Goal: Transaction & Acquisition: Purchase product/service

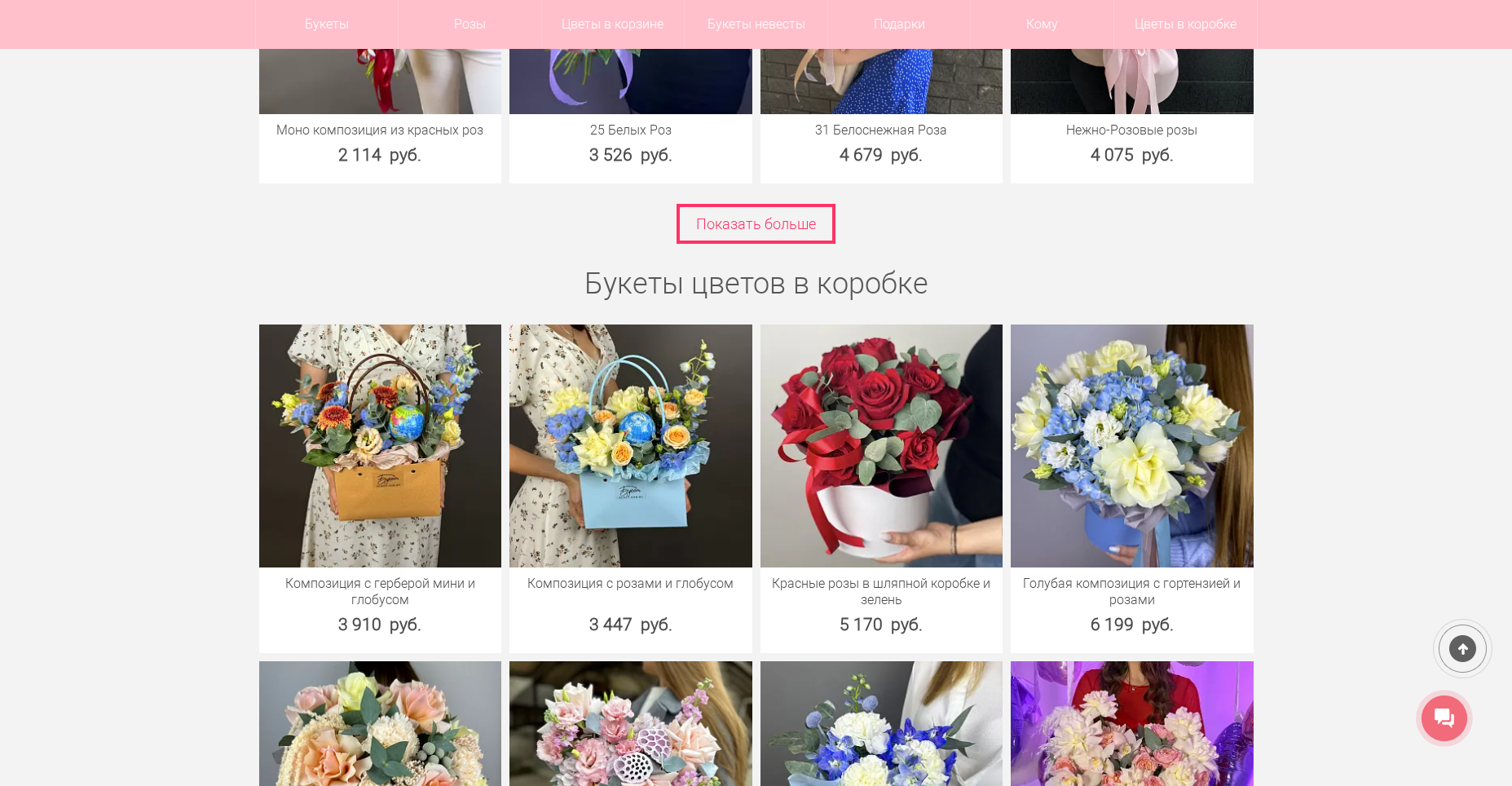
scroll to position [5708, 0]
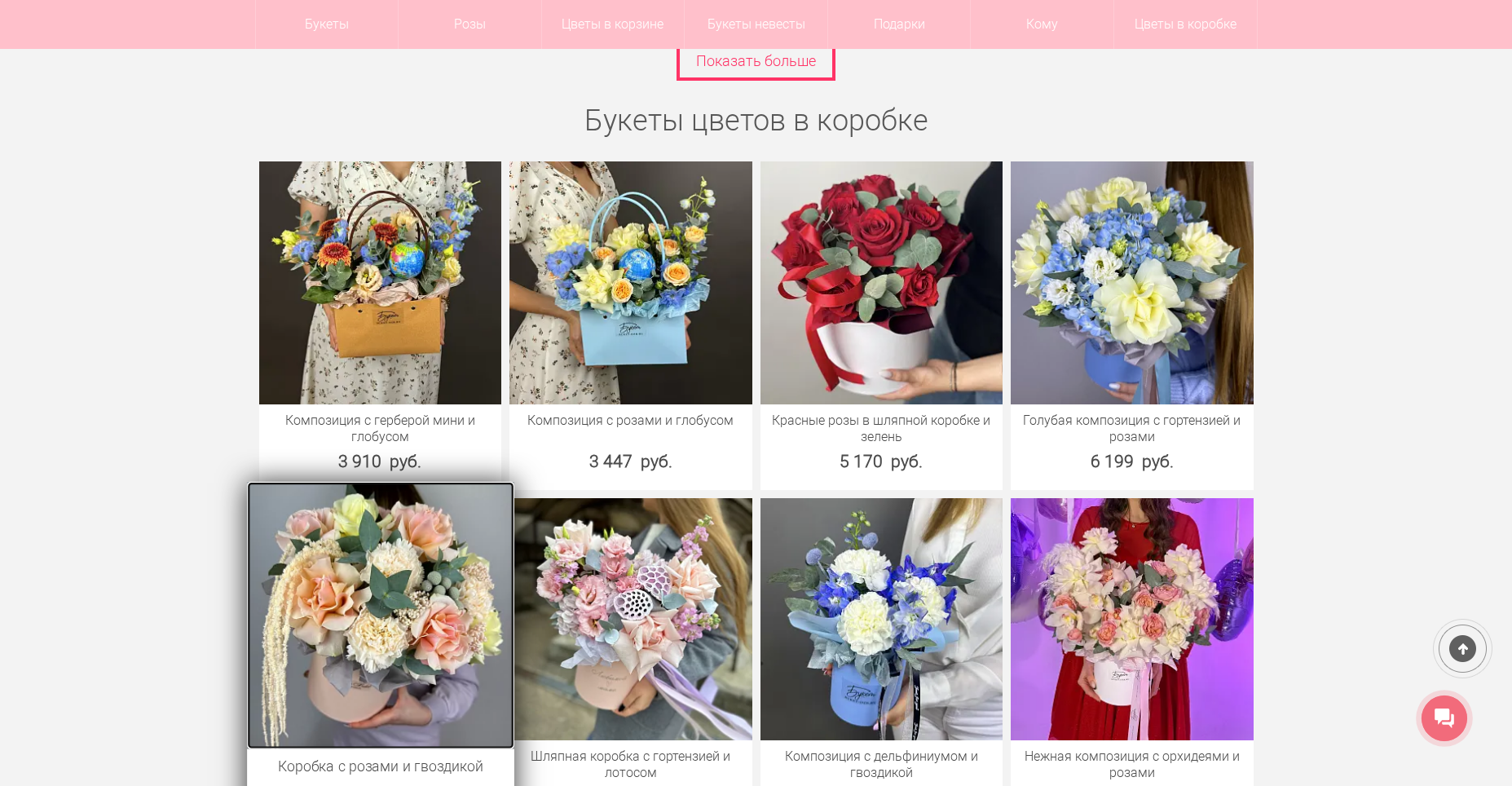
click at [374, 601] on img at bounding box center [380, 615] width 266 height 266
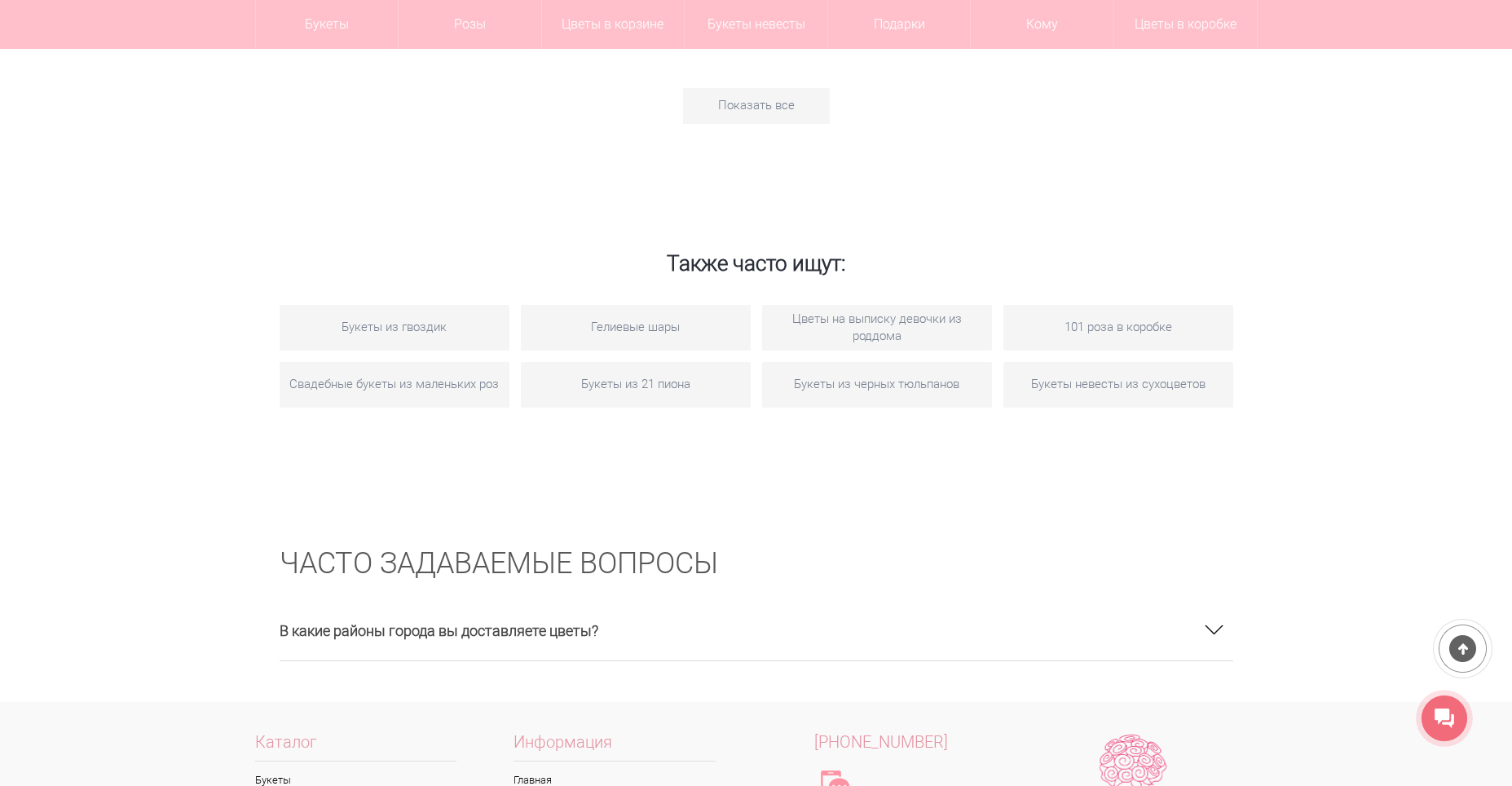
scroll to position [2773, 0]
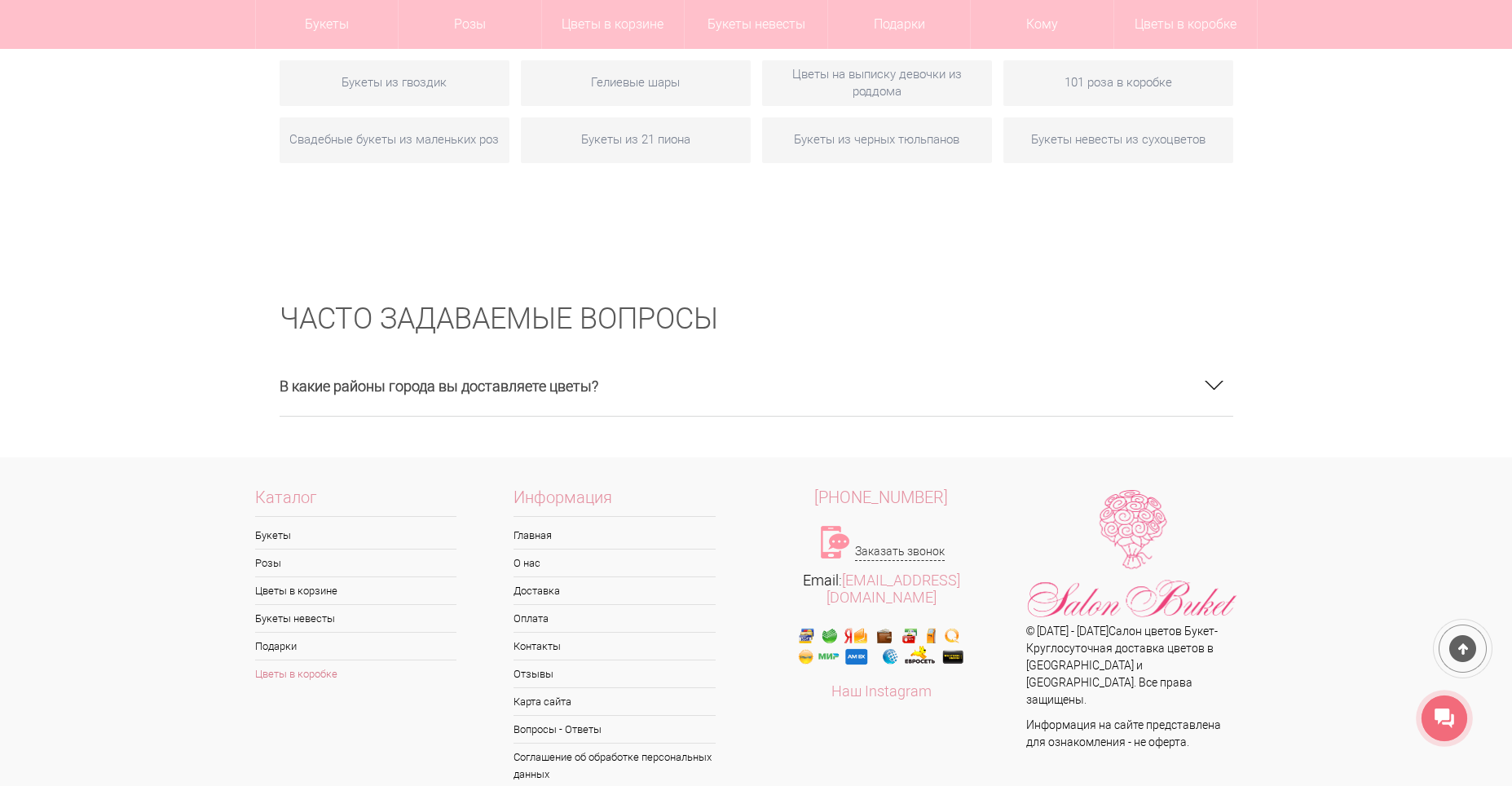
click at [330, 660] on link "Цветы в коробке" at bounding box center [356, 674] width 202 height 27
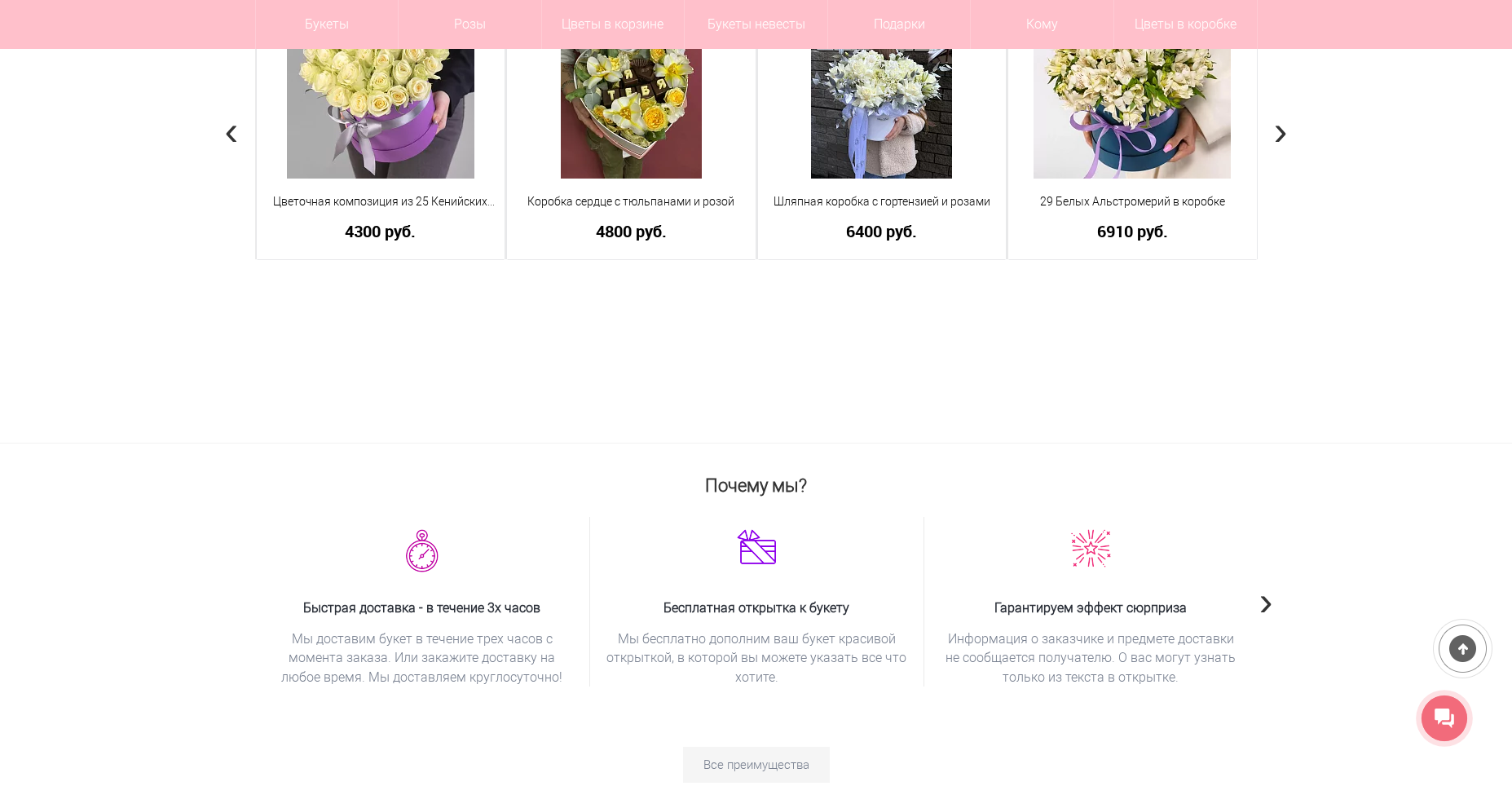
scroll to position [1343, 0]
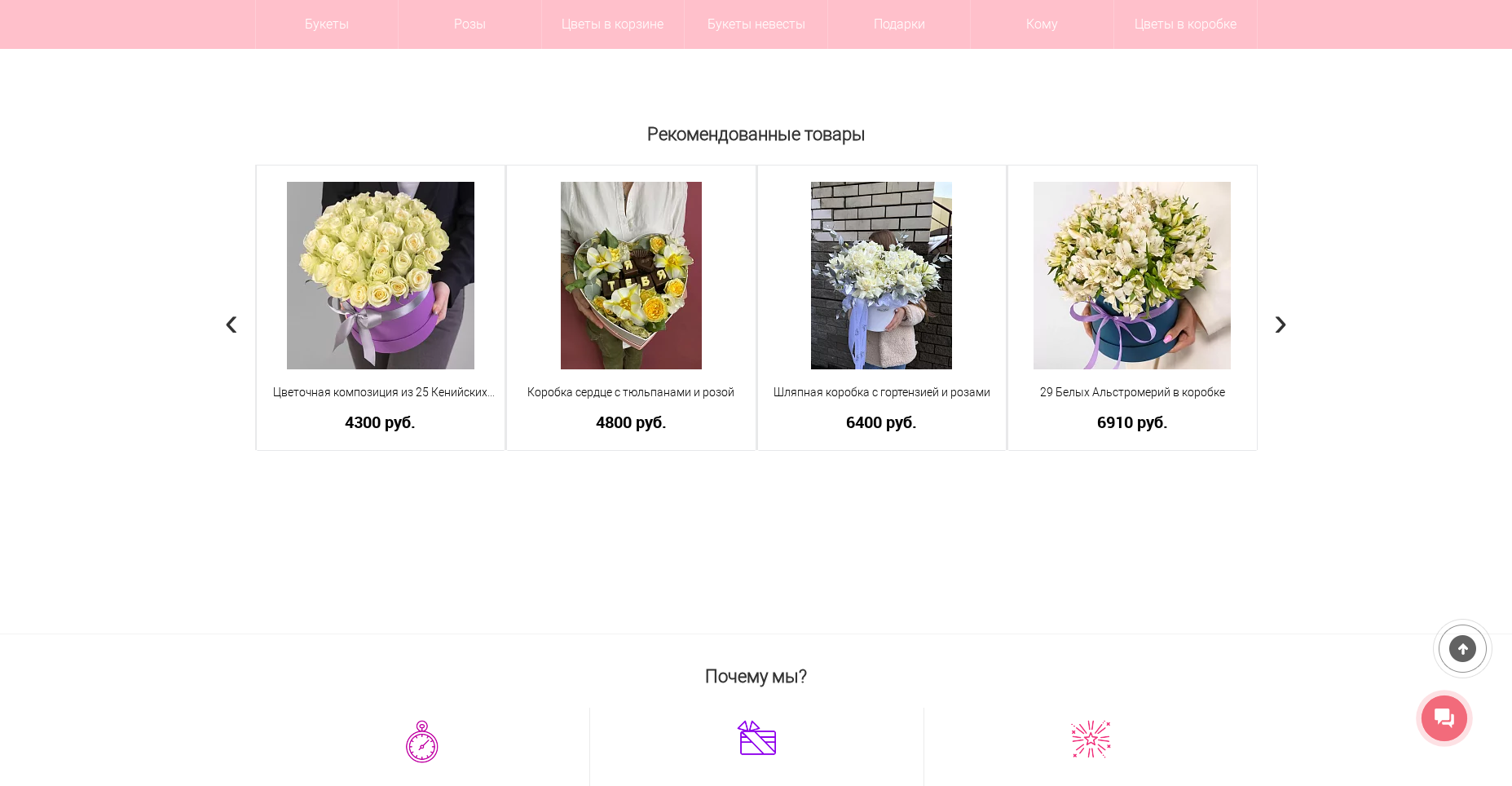
click at [0, 393] on div "Рекомендованные товары Коробка сердце с розами "Маме" Розы красные - 25шт Зелен…" at bounding box center [756, 375] width 1512 height 517
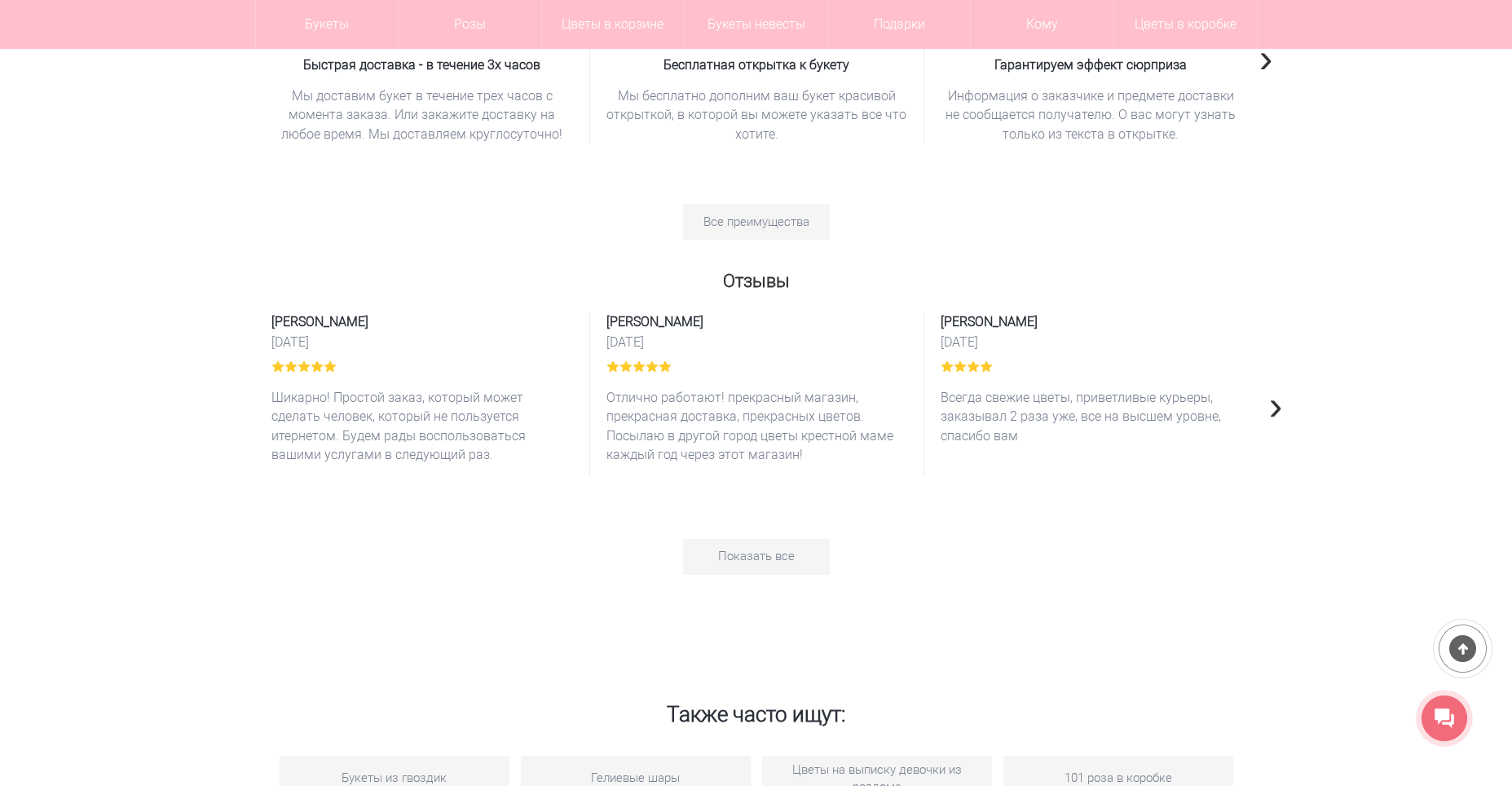
scroll to position [2159, 0]
